Goal: Communication & Community: Ask a question

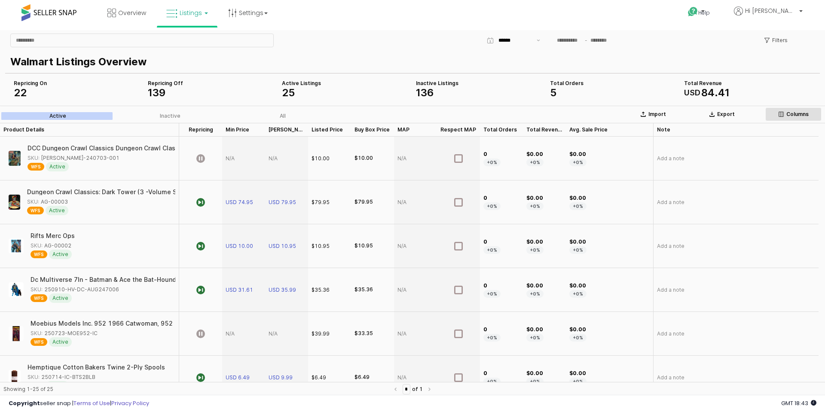
click at [792, 118] on button "Columns" at bounding box center [794, 114] width 56 height 14
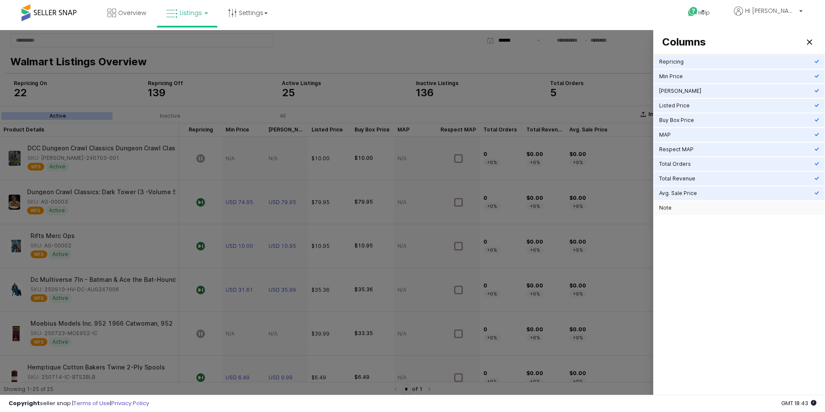
click at [706, 206] on div "Note" at bounding box center [736, 208] width 155 height 7
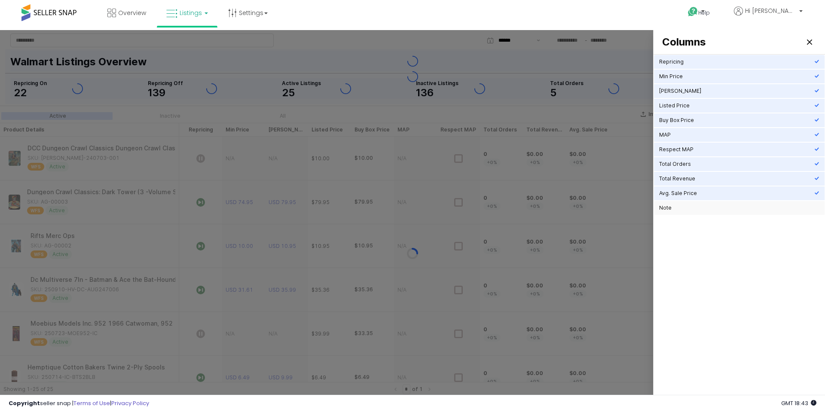
click at [705, 206] on div "Note" at bounding box center [736, 208] width 155 height 7
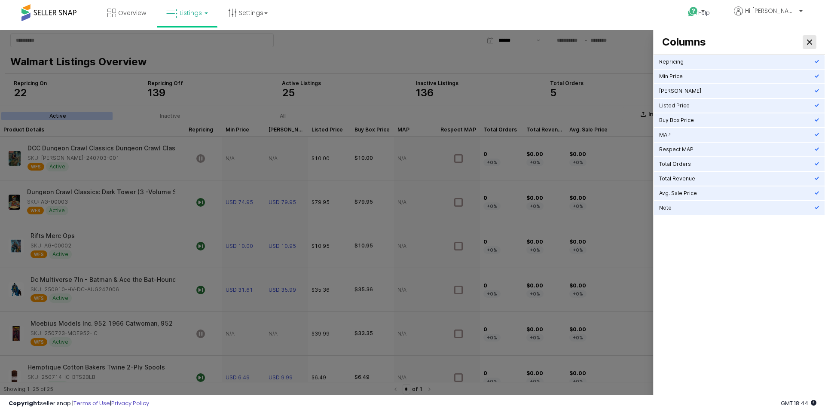
click at [809, 42] on icon "Close" at bounding box center [809, 42] width 5 height 5
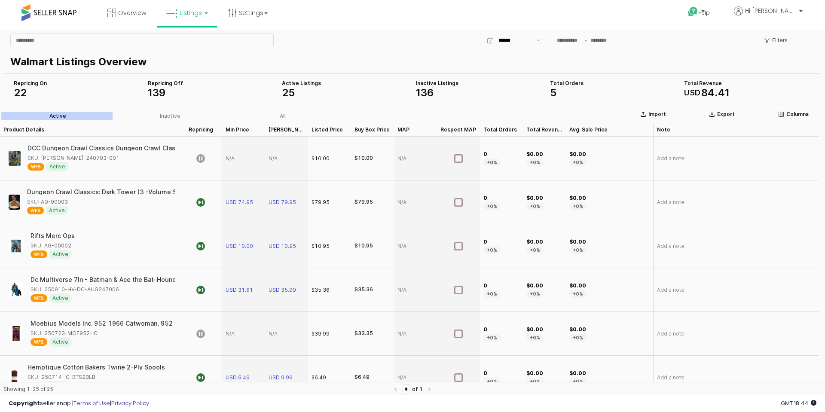
click at [39, 87] on div "Repricing On 22" at bounding box center [77, 88] width 127 height 17
click at [542, 40] on button "Mostrar sugerencias" at bounding box center [539, 40] width 10 height 13
click at [448, 44] on div "Filters" at bounding box center [413, 40] width 812 height 17
click at [778, 117] on div "Columns" at bounding box center [794, 114] width 49 height 7
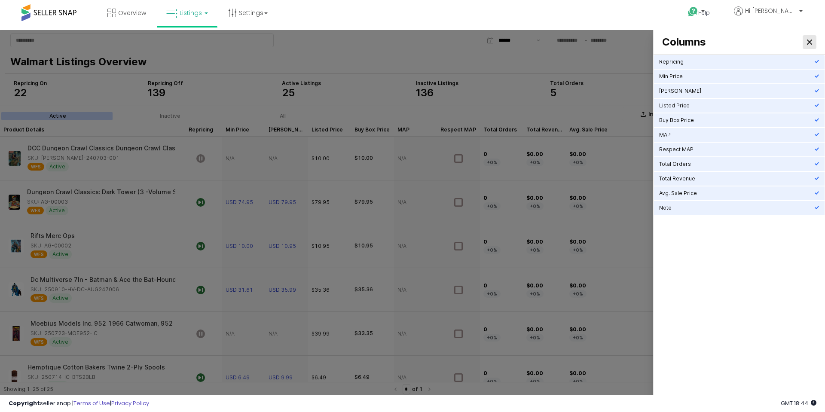
click at [808, 43] on icon "Close" at bounding box center [809, 42] width 5 height 5
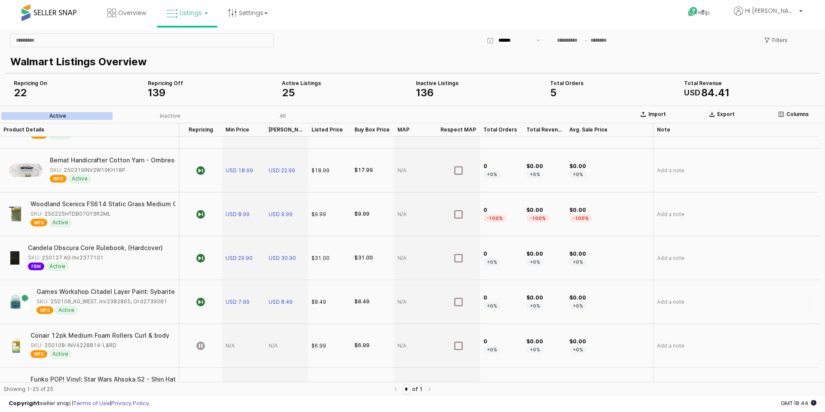
scroll to position [401, 0]
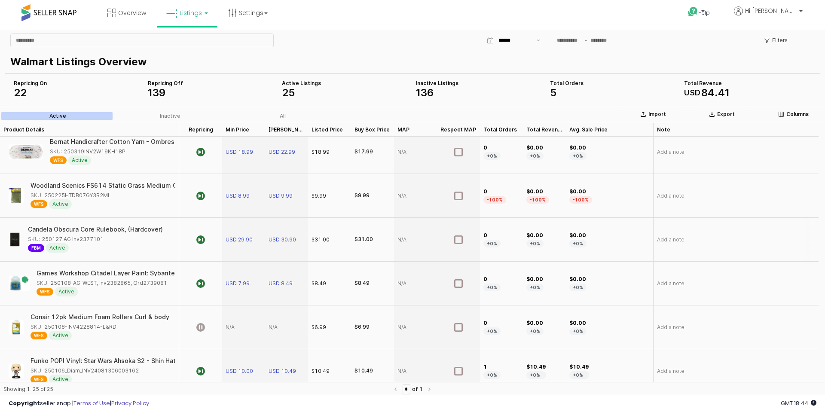
click at [109, 230] on div "Candela Obscura Core Rulebook, (Hardcover)" at bounding box center [95, 230] width 135 height 6
click at [97, 244] on div "FBM Active" at bounding box center [95, 247] width 135 height 9
click at [92, 252] on div "FBM Active" at bounding box center [95, 247] width 135 height 9
click at [96, 252] on div "FBM Active" at bounding box center [95, 247] width 135 height 9
click at [88, 301] on div "Games Workshop Citadel Layer Paint: Sybarite Green (12ml) SKU: 250108_AG_WEST, …" at bounding box center [89, 283] width 172 height 37
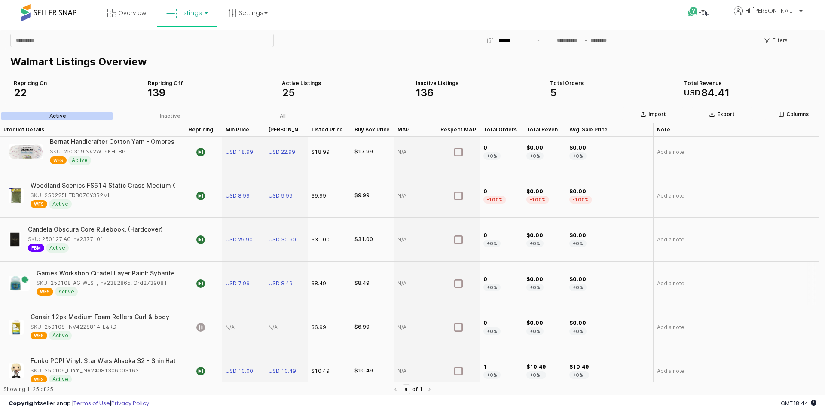
click at [98, 293] on div "WFS Active" at bounding box center [104, 291] width 134 height 9
drag, startPoint x: 98, startPoint y: 291, endPoint x: 70, endPoint y: 296, distance: 27.8
click at [98, 292] on div "WFS Active" at bounding box center [104, 291] width 134 height 9
click at [36, 301] on div "Games Workshop Citadel Layer Paint: Sybarite Green (12ml) SKU: 250108_AG_WEST, …" at bounding box center [89, 283] width 172 height 37
click at [40, 288] on span "WFS" at bounding box center [45, 292] width 17 height 8
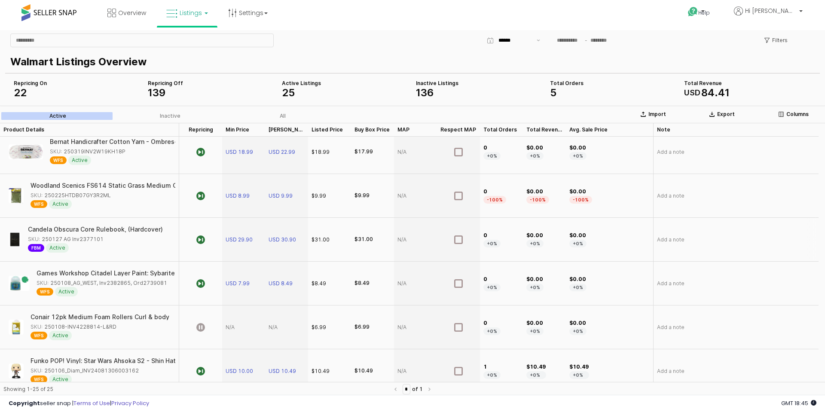
click at [40, 249] on span "FBM" at bounding box center [36, 248] width 16 height 8
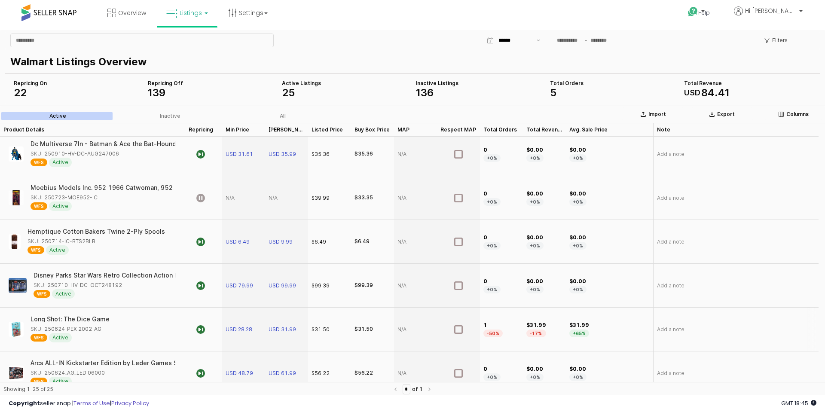
scroll to position [201, 0]
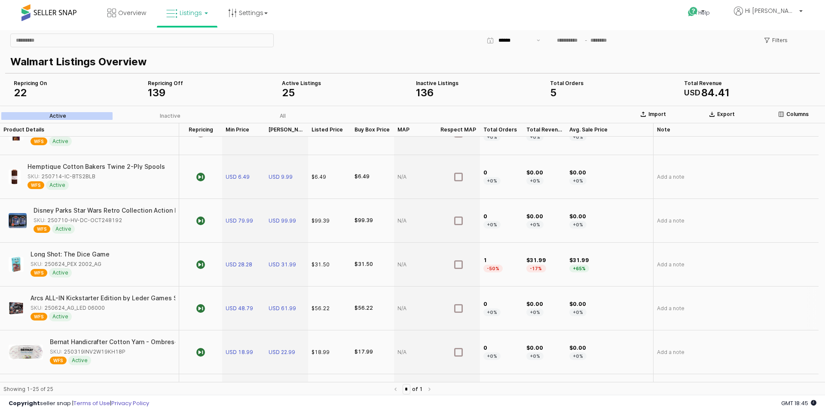
click at [55, 297] on div "Arcs ALL-IN Kickstarter Edition by Leder Games SEALED" at bounding box center [114, 298] width 166 height 6
click at [55, 297] on div "Arcs ALL-IN Kickstarter Edition by Leder Games SEALED" at bounding box center [104, 298] width 166 height 6
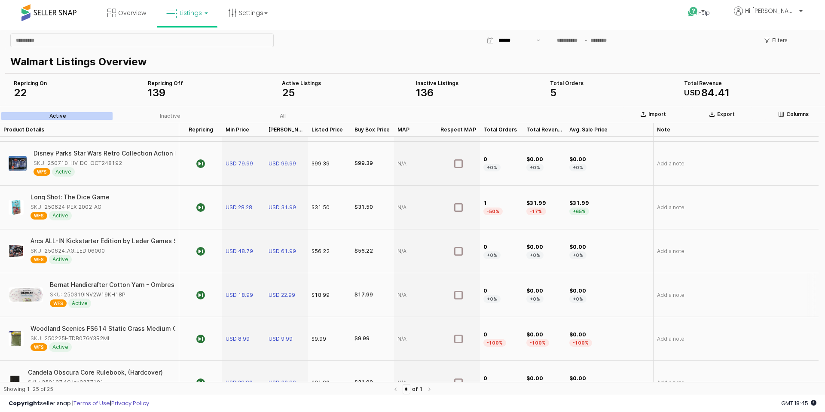
drag, startPoint x: 73, startPoint y: 284, endPoint x: 84, endPoint y: 286, distance: 11.8
click at [73, 284] on div "Bernat Handicrafter Cotton Yarn - Ombres-Marble Print" at bounding box center [129, 285] width 164 height 6
click at [116, 291] on div "Bernat Handicrafter Cotton Yarn - Ombres-Marble Print SKU: 250319INV2W19KH18P W…" at bounding box center [110, 295] width 120 height 26
click at [114, 301] on div "WFS Active" at bounding box center [110, 303] width 120 height 9
click at [96, 299] on div "WFS Active" at bounding box center [110, 303] width 120 height 9
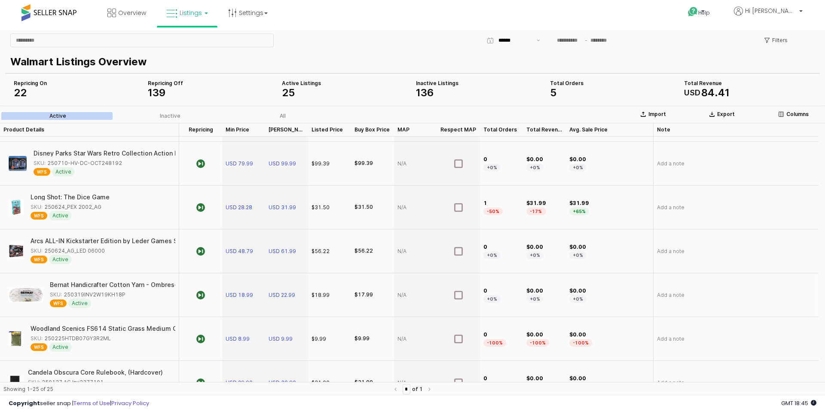
click at [89, 304] on span "Active" at bounding box center [79, 303] width 23 height 9
click at [123, 294] on div "SKU: 250319INV2W19KH18P" at bounding box center [88, 295] width 76 height 8
click at [133, 282] on div "Bernat Handicrafter Cotton Yarn - Ombres-Marble Print" at bounding box center [132, 285] width 164 height 6
click at [131, 282] on div "Bernat Handicrafter Cotton Yarn - Ombres-Marble Print SKU: 250319INV2W19KH18P W…" at bounding box center [89, 295] width 172 height 37
click at [128, 301] on div "WFS Active" at bounding box center [110, 303] width 120 height 9
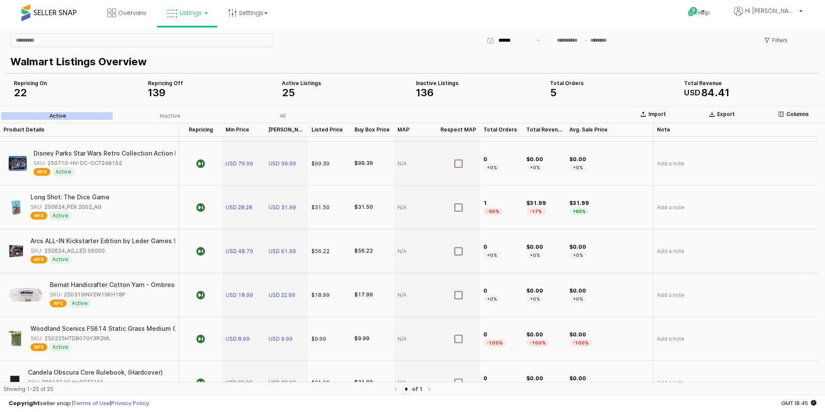
click at [116, 290] on div "Bernat Handicrafter Cotton Yarn - Ombres-Marble Print SKU: 250319INV2W19KH18P W…" at bounding box center [110, 295] width 120 height 26
click at [285, 115] on div "All" at bounding box center [283, 116] width 6 height 6
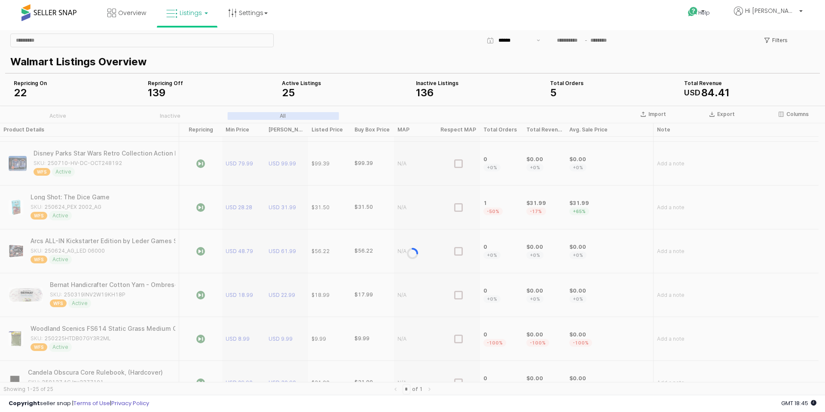
scroll to position [0, 0]
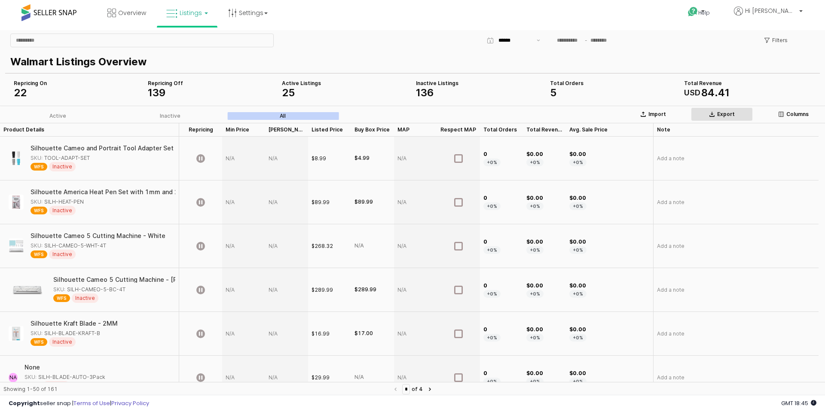
click at [733, 116] on p "Export" at bounding box center [727, 114] width 18 height 7
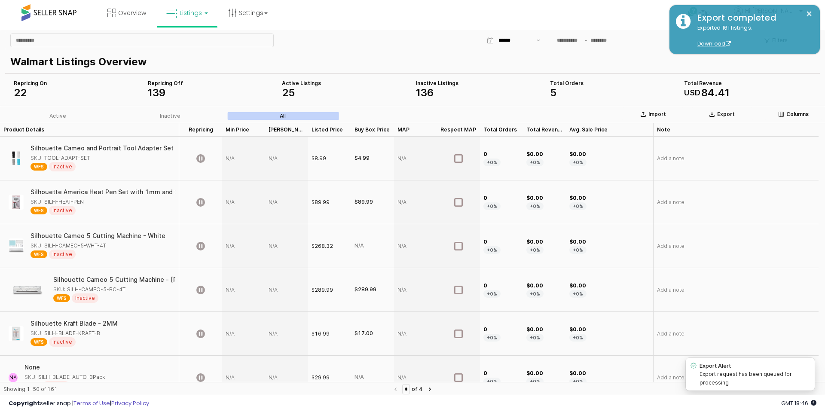
click at [405, 49] on div "Filters" at bounding box center [413, 40] width 812 height 17
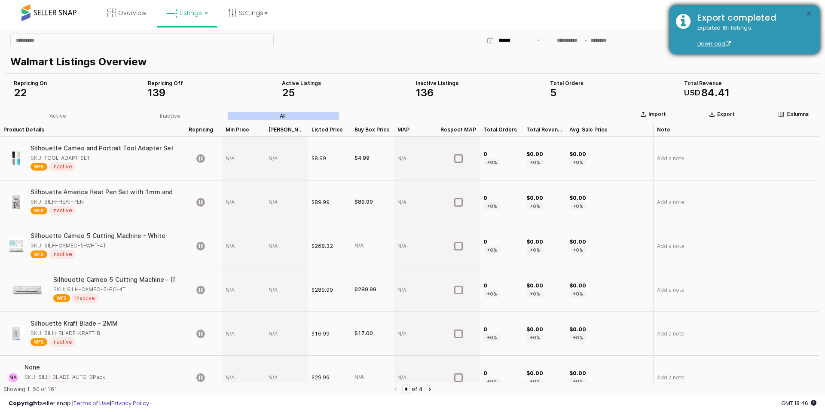
click at [810, 13] on button "×" at bounding box center [809, 14] width 7 height 11
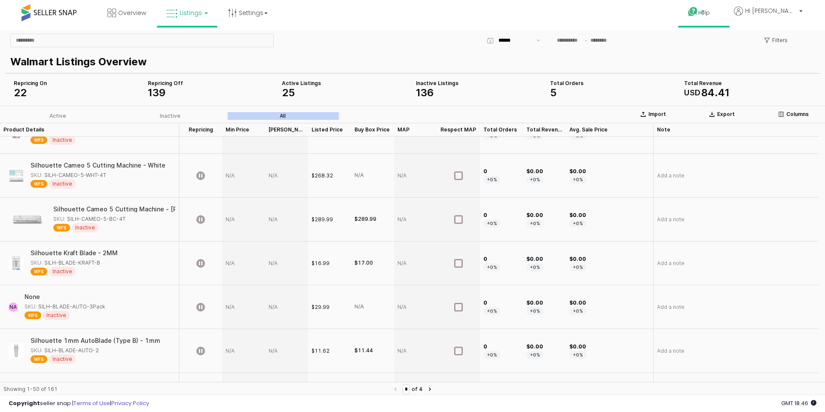
scroll to position [57, 0]
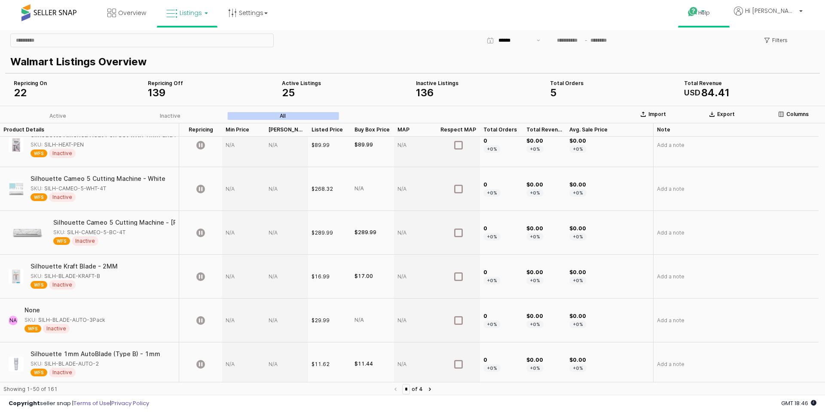
click at [710, 9] on span "Help" at bounding box center [705, 12] width 12 height 7
click at [717, 67] on link "Search Knowledge Hub" at bounding box center [712, 70] width 45 height 16
click at [699, 11] on icon at bounding box center [693, 11] width 11 height 11
click at [731, 46] on link "Contact Support" at bounding box center [713, 44] width 46 height 8
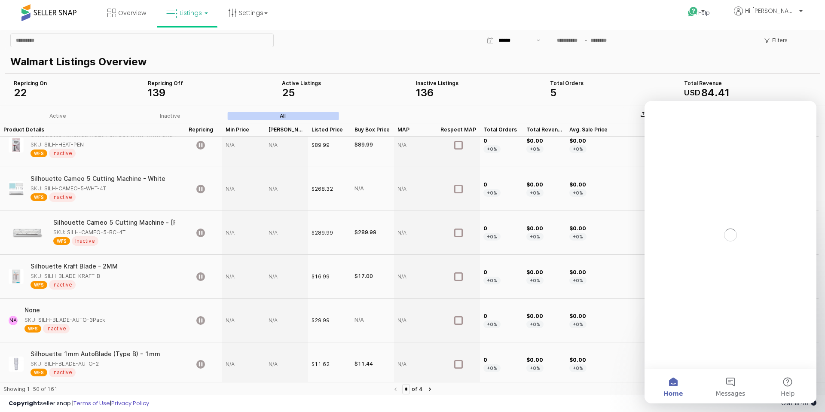
scroll to position [0, 0]
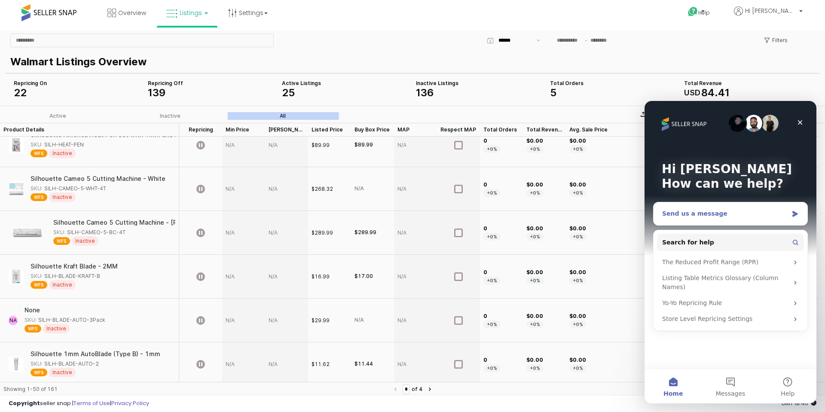
click at [797, 219] on div "Send us a message" at bounding box center [731, 213] width 154 height 23
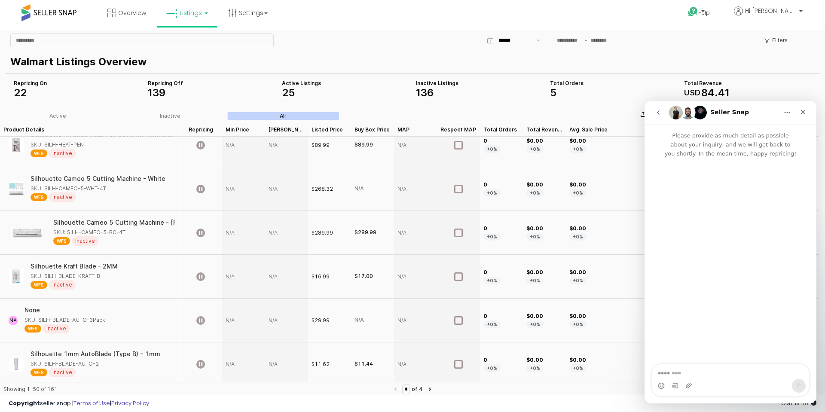
click at [682, 377] on textarea "Message…" at bounding box center [730, 372] width 157 height 15
click at [683, 373] on textarea "******" at bounding box center [730, 372] width 157 height 15
paste textarea "**********"
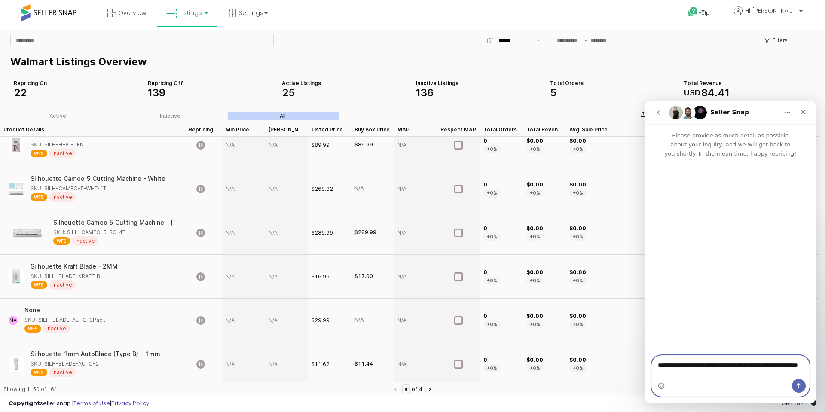
click at [676, 365] on textarea "**********" at bounding box center [730, 367] width 157 height 23
click at [678, 365] on textarea "**********" at bounding box center [730, 367] width 157 height 23
type textarea "**********"
click at [799, 385] on icon "Send a message…" at bounding box center [799, 386] width 5 height 6
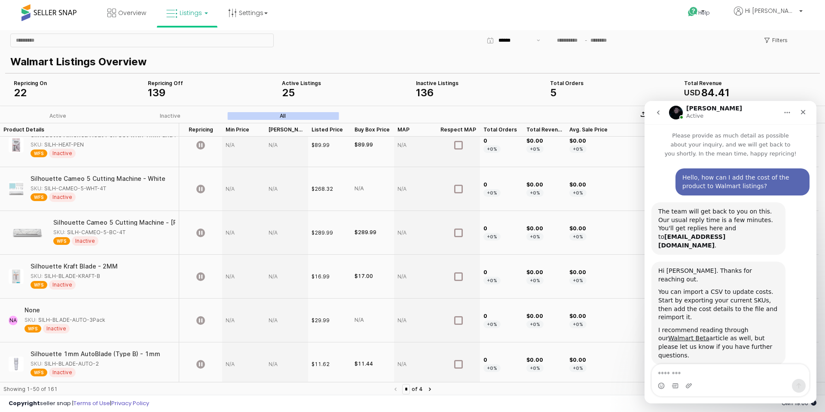
drag, startPoint x: 657, startPoint y: 261, endPoint x: 736, endPoint y: 323, distance: 101.1
click at [736, 323] on div "Hi [PERSON_NAME]. Thanks for reaching out. You can import a CSV to update costs…" at bounding box center [719, 313] width 134 height 103
copy div "Hi [PERSON_NAME]. Thanks for reaching out. You can import a CSV to update costs…"
click at [804, 112] on icon "Close" at bounding box center [803, 112] width 5 height 5
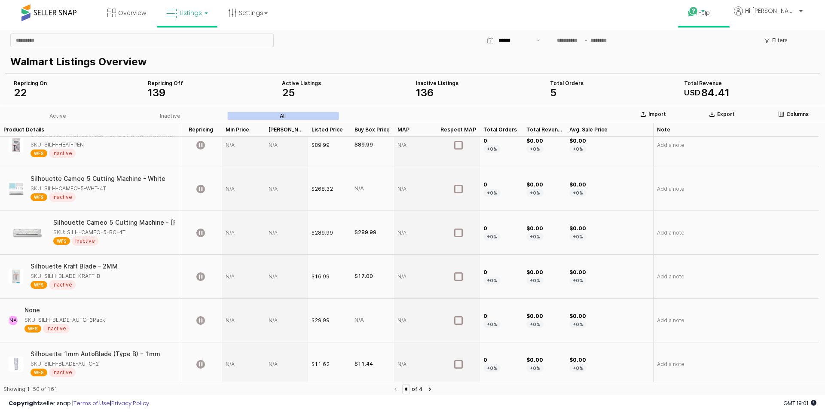
click at [699, 12] on icon at bounding box center [693, 11] width 11 height 11
click at [734, 42] on link "Contact Support" at bounding box center [713, 44] width 46 height 8
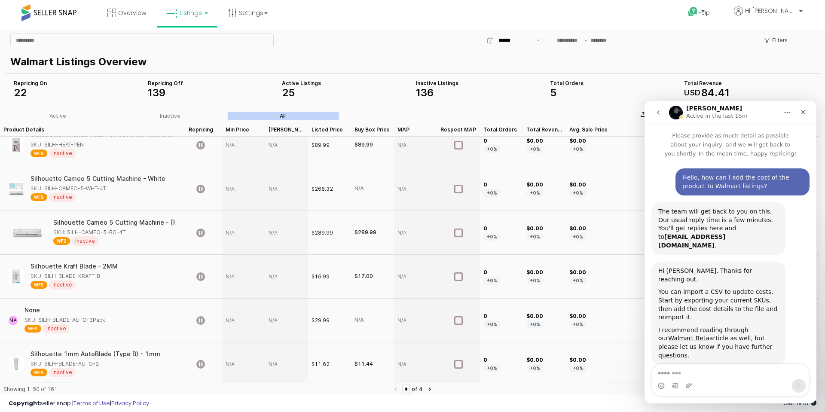
click at [699, 372] on textarea "Message…" at bounding box center [730, 372] width 157 height 15
type textarea "**********"
click at [799, 384] on icon "Send a message…" at bounding box center [799, 386] width 5 height 6
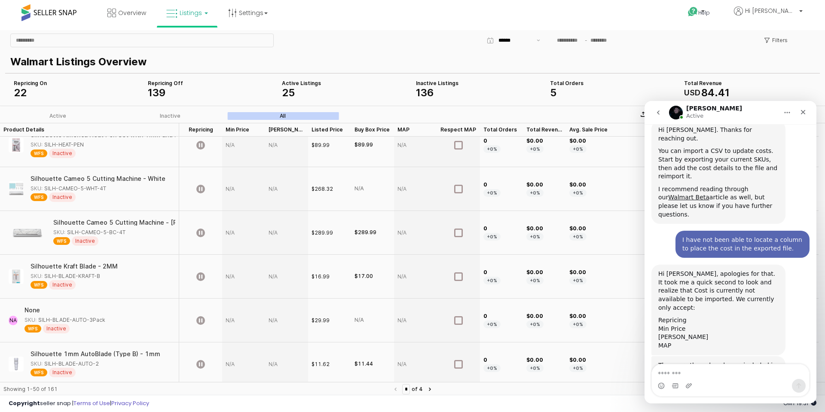
scroll to position [178, 0]
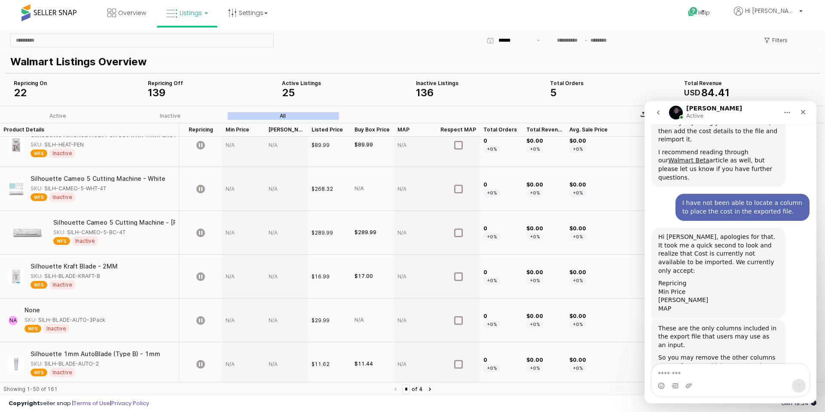
click at [661, 233] on div "Hi [PERSON_NAME], apologies for that. It took me a quick second to look and rea…" at bounding box center [719, 254] width 120 height 42
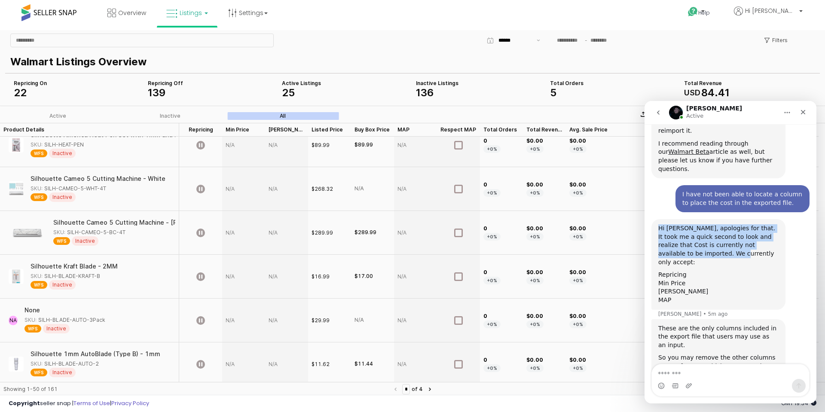
drag, startPoint x: 658, startPoint y: 201, endPoint x: 678, endPoint y: 218, distance: 25.7
click at [678, 219] on div "Hi [PERSON_NAME], apologies for that. It took me a quick second to look and rea…" at bounding box center [719, 264] width 134 height 90
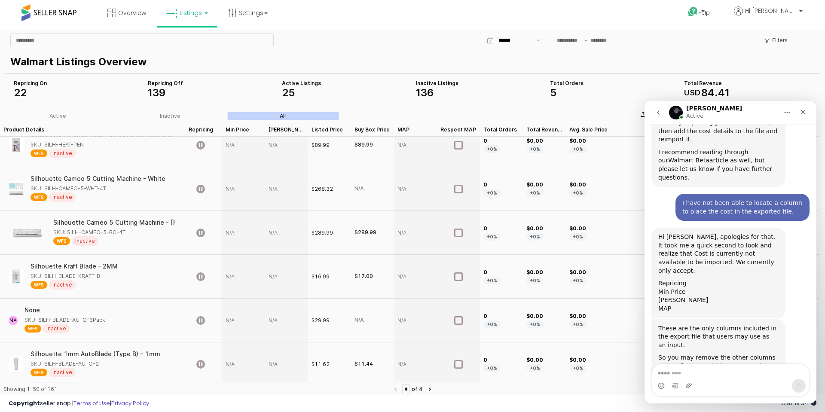
click at [712, 288] on div "Min Price" at bounding box center [719, 292] width 120 height 9
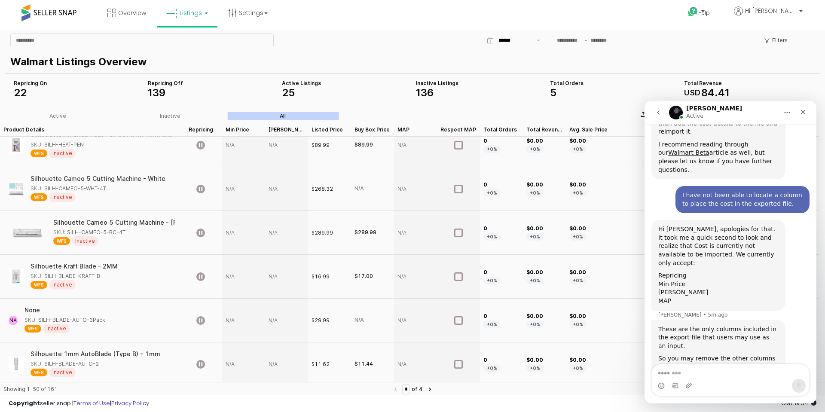
scroll to position [187, 0]
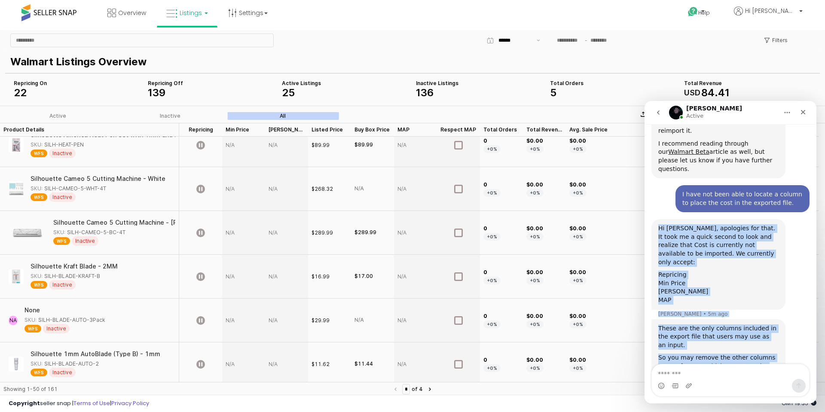
drag, startPoint x: 659, startPoint y: 191, endPoint x: 773, endPoint y: 336, distance: 183.8
click at [773, 339] on div "Hello, how can I add the cost of the product to Walmart listings? [PERSON_NAME]…" at bounding box center [731, 203] width 158 height 442
copy div "Hi [PERSON_NAME], apologies for that. It took me a quick second to look and rea…"
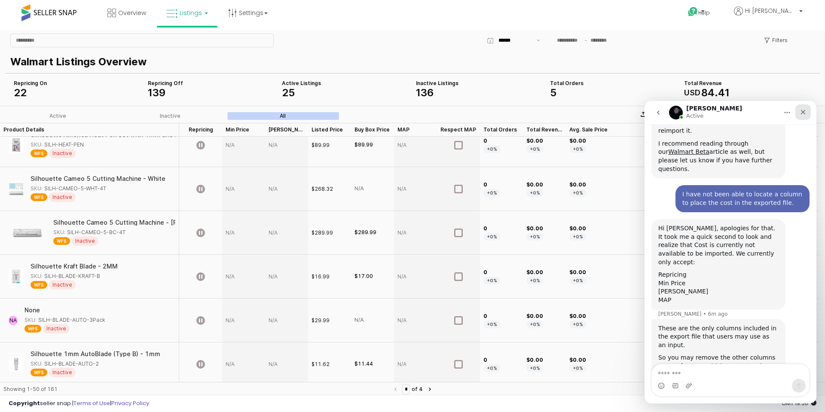
click at [799, 109] on div "Close" at bounding box center [803, 111] width 15 height 15
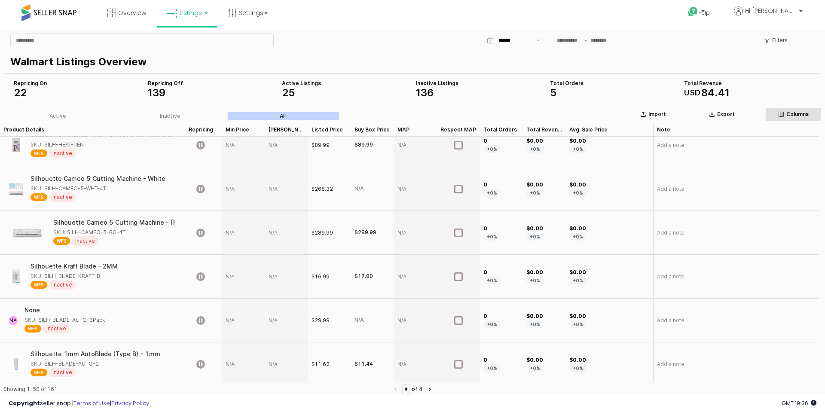
click at [781, 111] on div "Columns" at bounding box center [794, 114] width 49 height 7
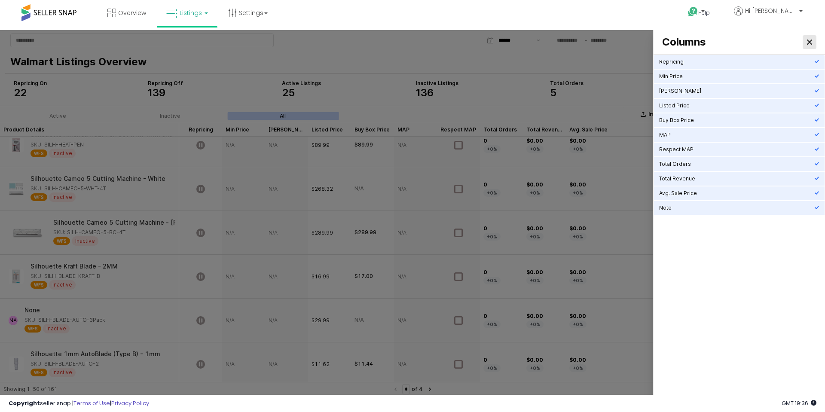
click at [810, 41] on icon "Close" at bounding box center [809, 42] width 5 height 5
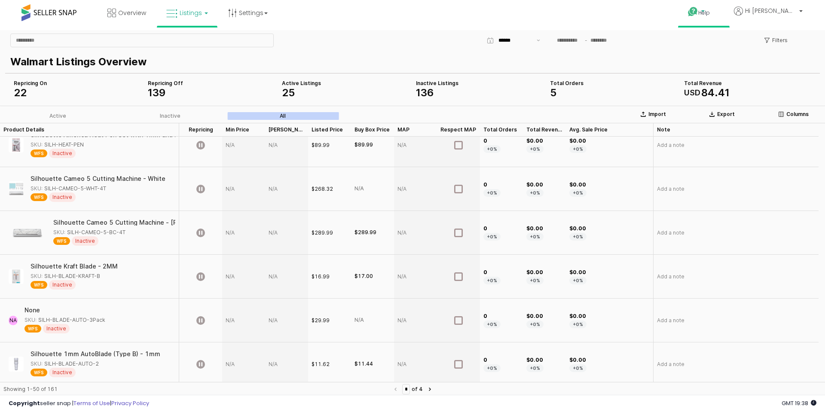
click at [710, 11] on span "Help" at bounding box center [705, 12] width 12 height 7
click at [728, 43] on link "Contact Support" at bounding box center [713, 44] width 46 height 8
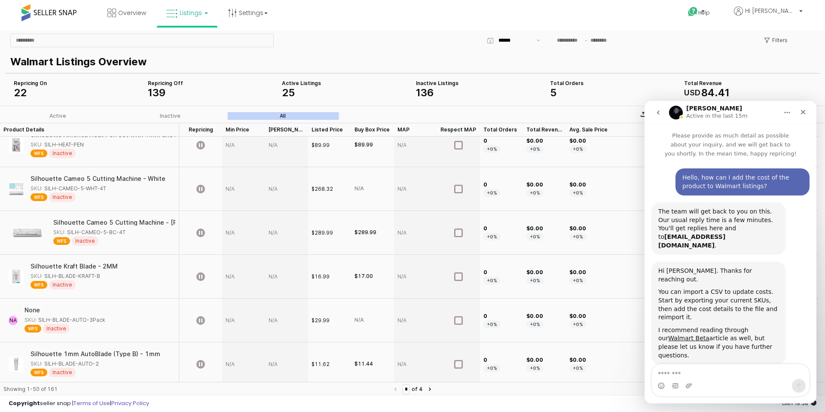
scroll to position [178, 0]
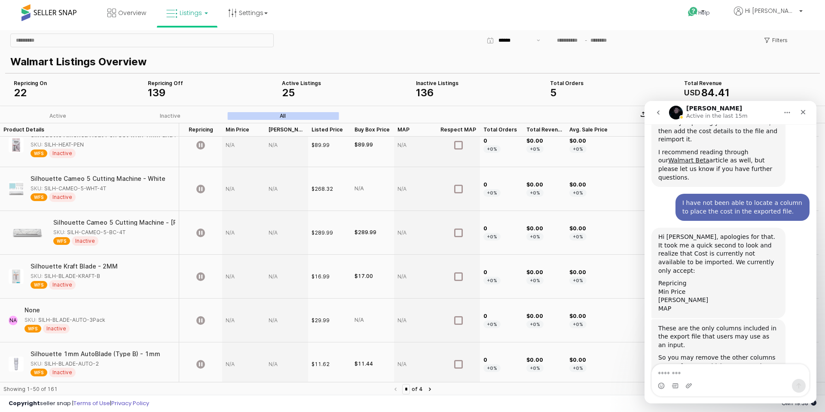
click at [682, 377] on textarea "Message…" at bounding box center [730, 372] width 157 height 15
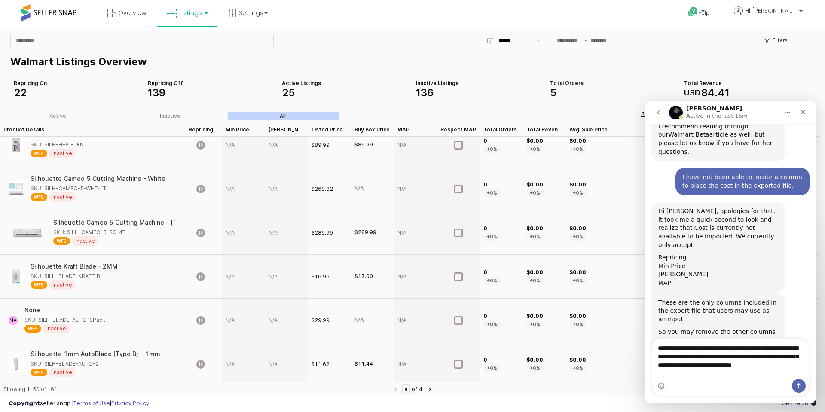
type textarea "**********"
click at [803, 382] on button "Send a message…" at bounding box center [799, 386] width 14 height 14
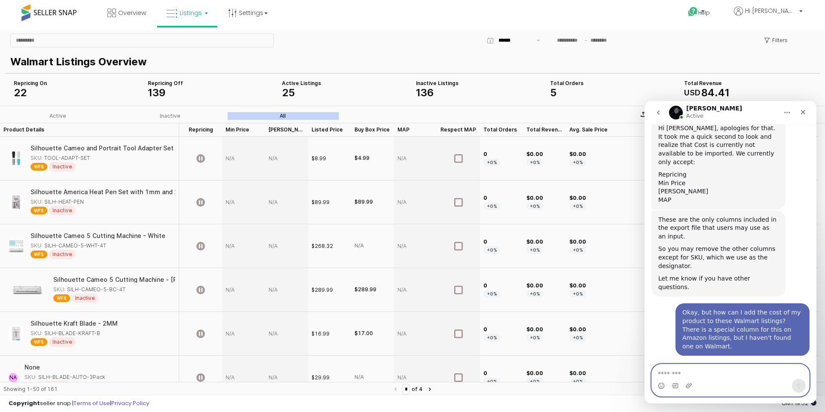
scroll to position [288, 0]
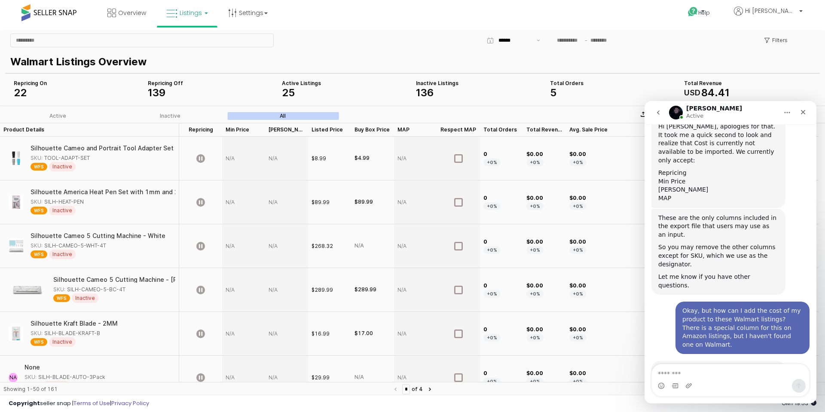
drag, startPoint x: 722, startPoint y: 337, endPoint x: 658, endPoint y: 304, distance: 71.5
click at [658, 361] on div "At the current build of the Walmart Beta, costs can’t be added just yet. I unde…" at bounding box center [719, 387] width 134 height 52
copy div "At the current build of the Walmart Beta, costs can’t be added just yet. I unde…"
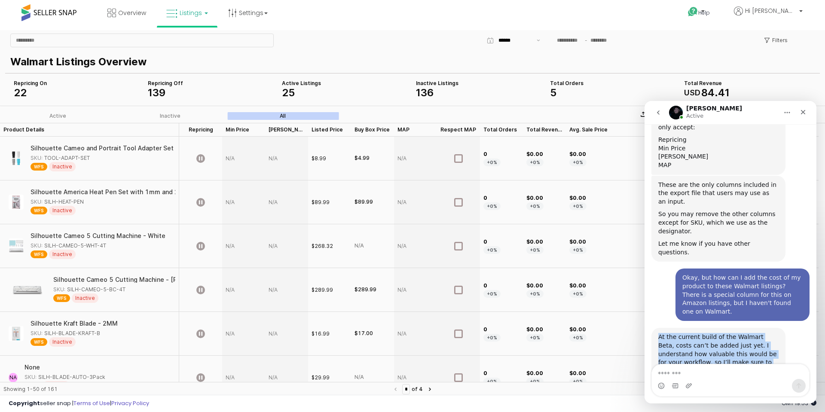
scroll to position [325, 0]
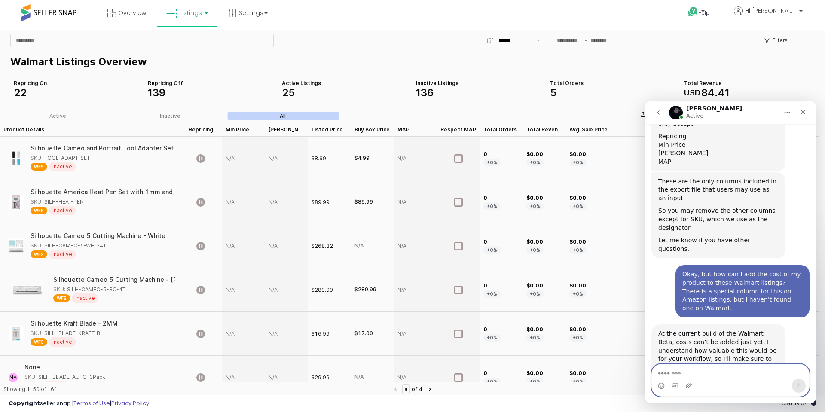
click at [722, 373] on textarea "Message…" at bounding box center [730, 372] width 157 height 15
paste textarea "**********"
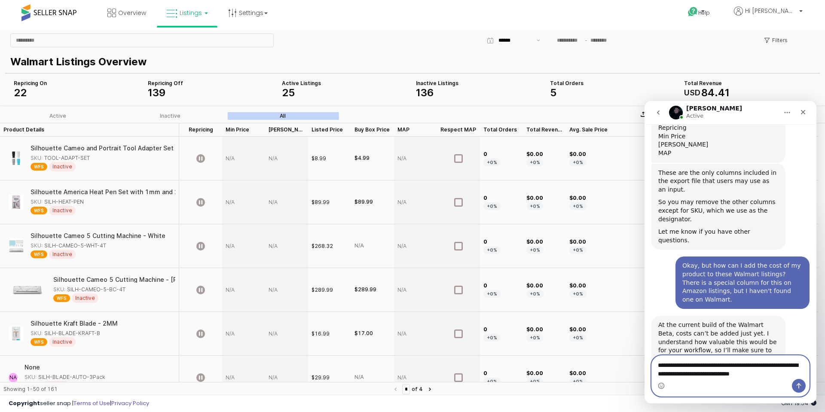
type textarea "**********"
click at [794, 384] on button "Send a message…" at bounding box center [799, 386] width 14 height 14
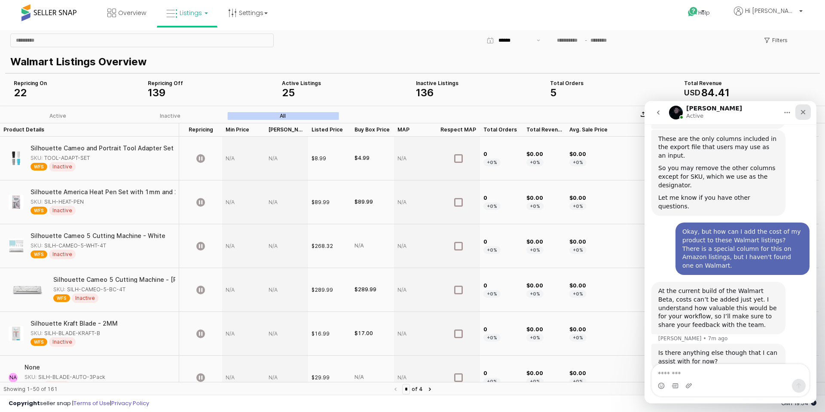
click at [802, 112] on icon "Close" at bounding box center [803, 112] width 7 height 7
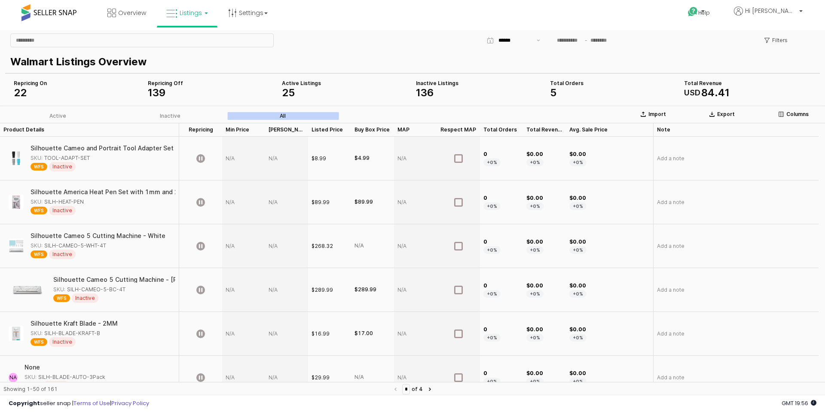
scroll to position [401, 0]
